Goal: Task Accomplishment & Management: Complete application form

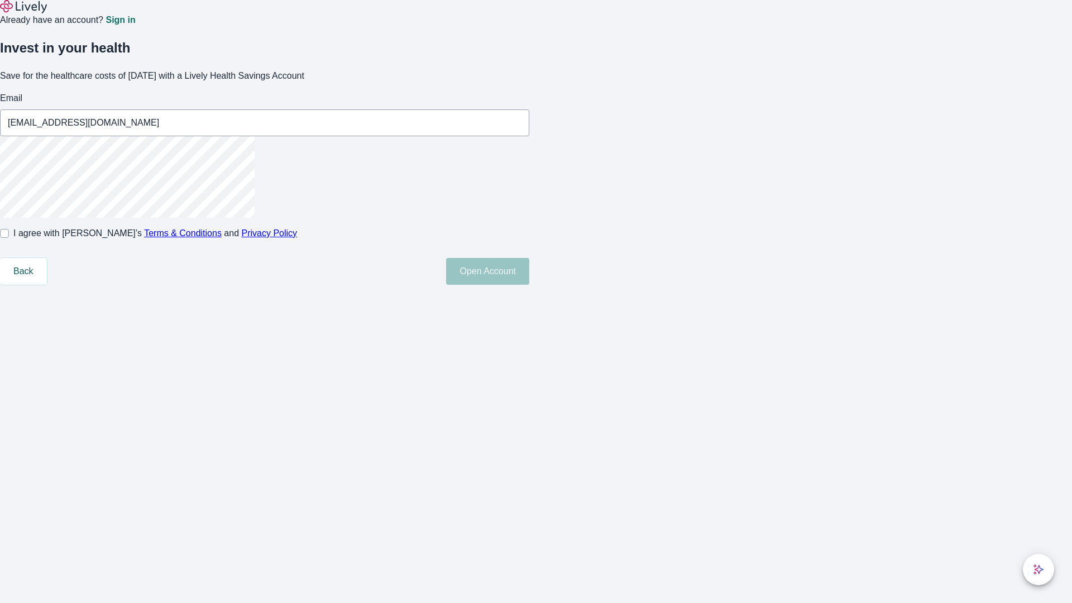
click at [9, 238] on input "I agree with Lively’s Terms & Conditions and Privacy Policy" at bounding box center [4, 233] width 9 height 9
checkbox input "true"
click at [530, 285] on button "Open Account" at bounding box center [487, 271] width 83 height 27
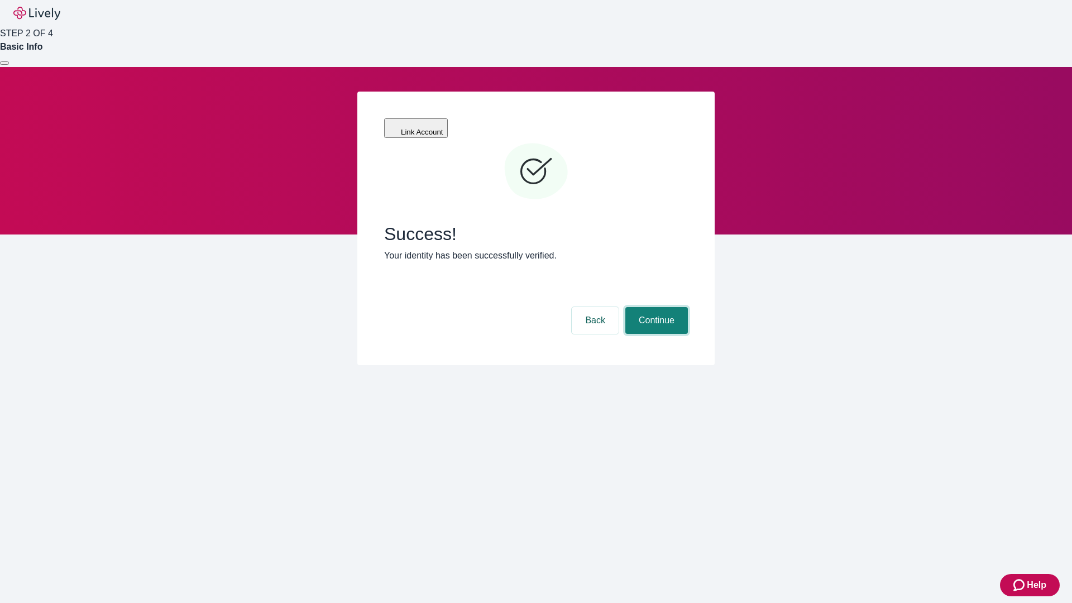
click at [655, 307] on button "Continue" at bounding box center [657, 320] width 63 height 27
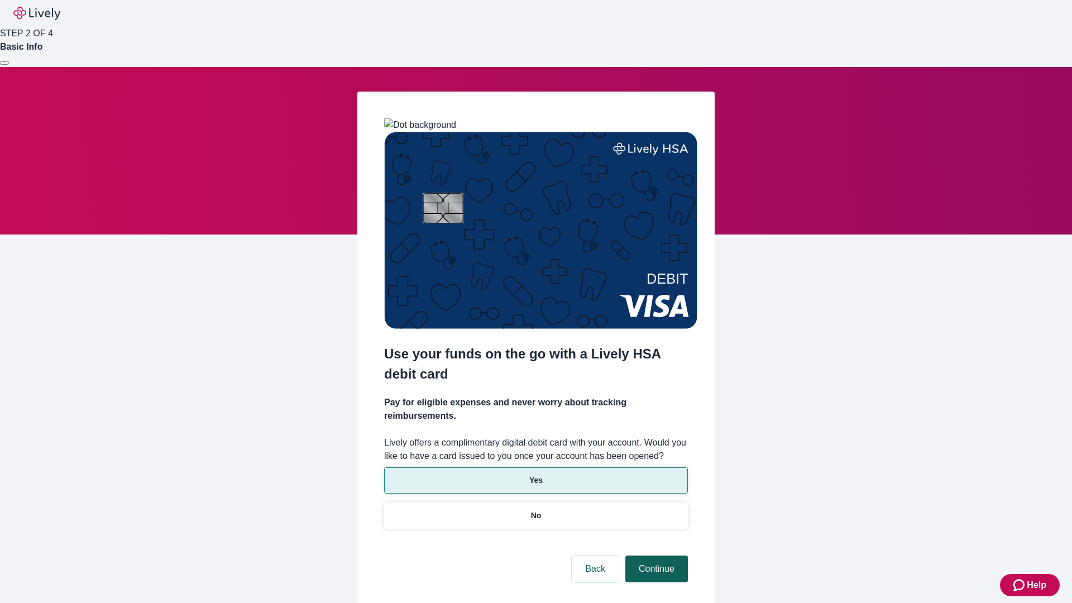
click at [536, 510] on p "No" at bounding box center [536, 516] width 11 height 12
click at [655, 556] on button "Continue" at bounding box center [657, 569] width 63 height 27
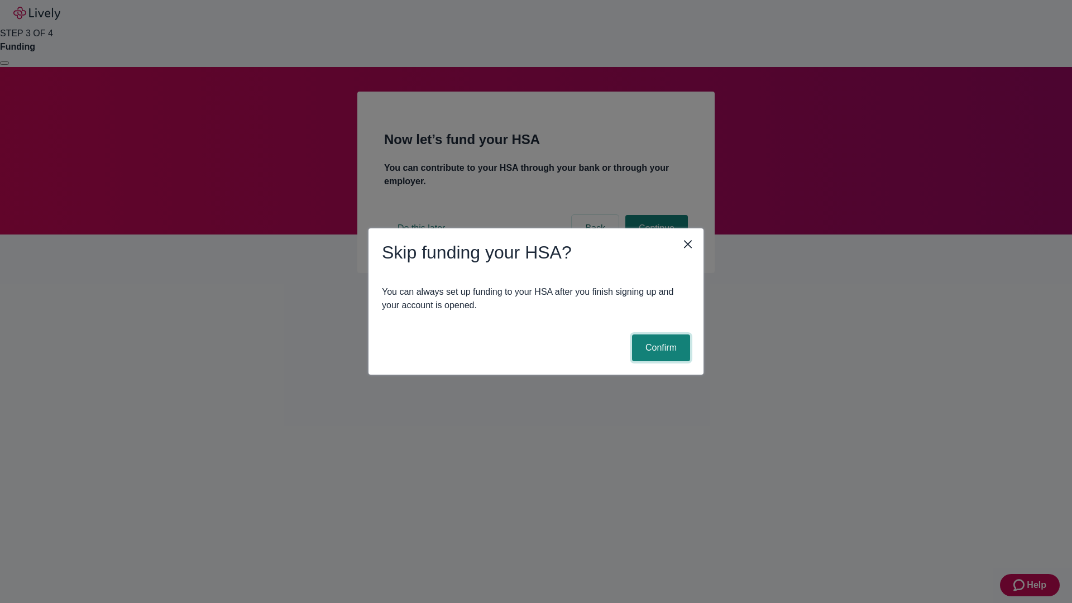
click at [660, 348] on button "Confirm" at bounding box center [661, 348] width 58 height 27
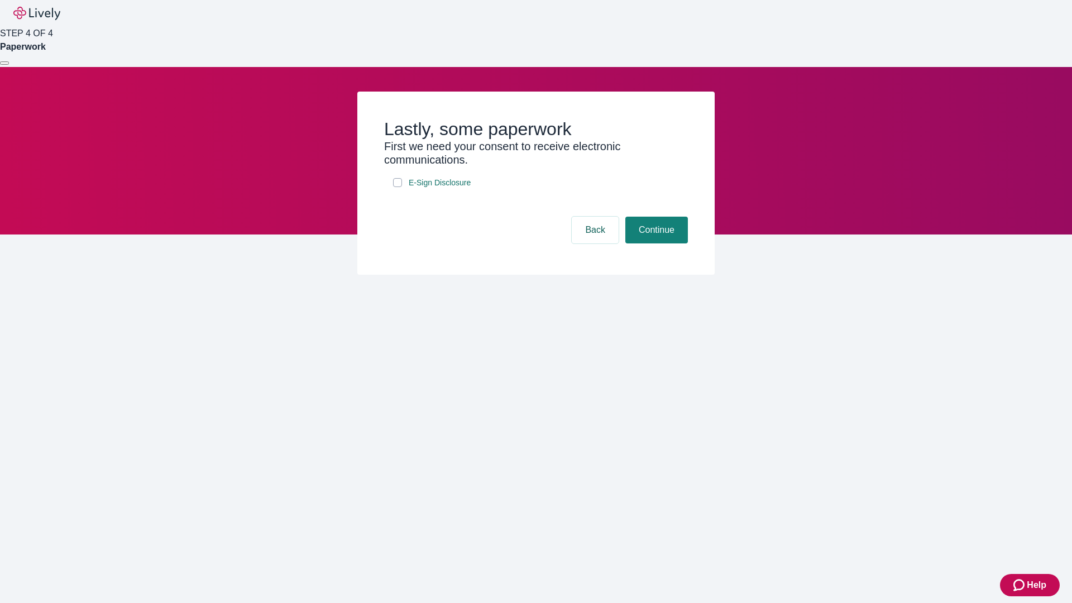
click at [398, 187] on input "E-Sign Disclosure" at bounding box center [397, 182] width 9 height 9
checkbox input "true"
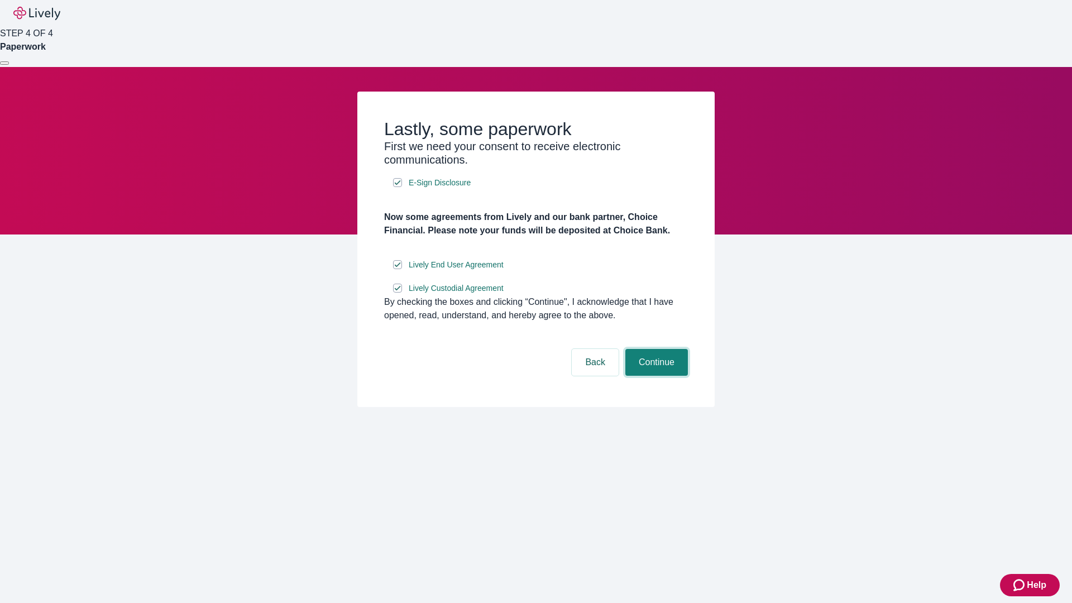
click at [655, 376] on button "Continue" at bounding box center [657, 362] width 63 height 27
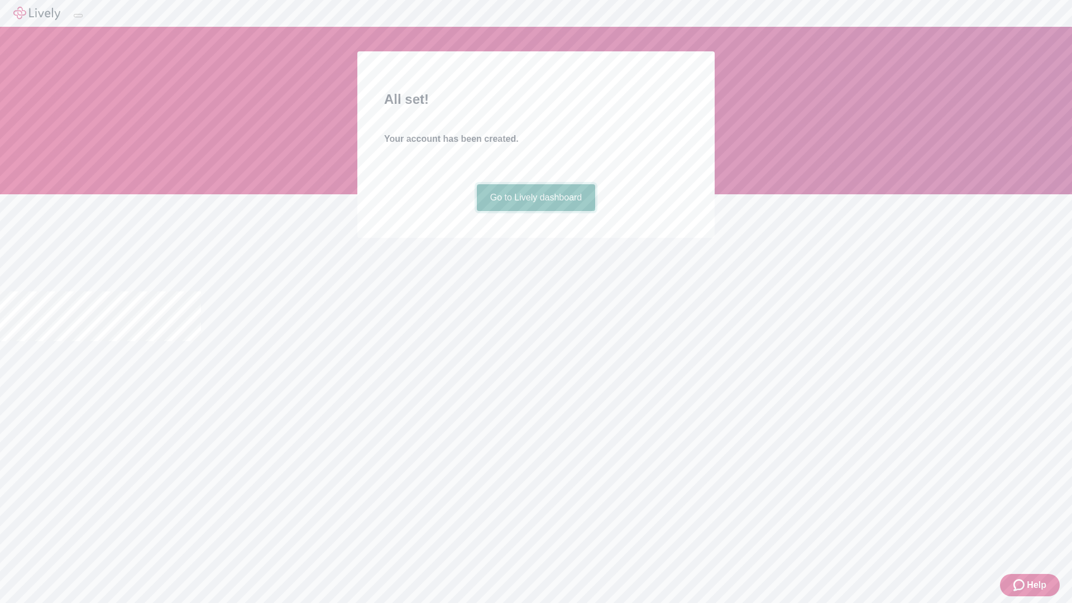
click at [536, 211] on link "Go to Lively dashboard" at bounding box center [536, 197] width 119 height 27
